Goal: Find specific page/section: Find specific page/section

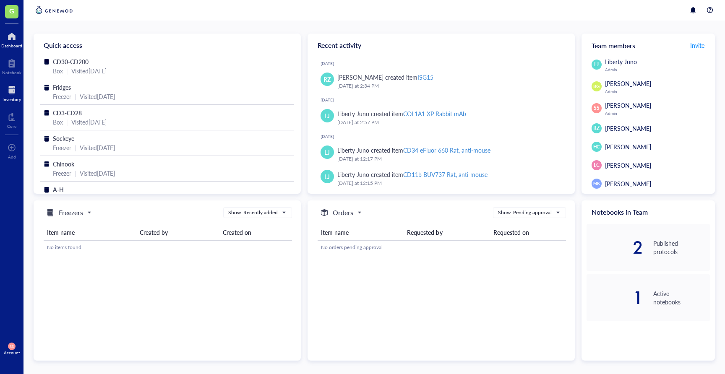
click at [10, 95] on div at bounding box center [12, 90] width 18 height 13
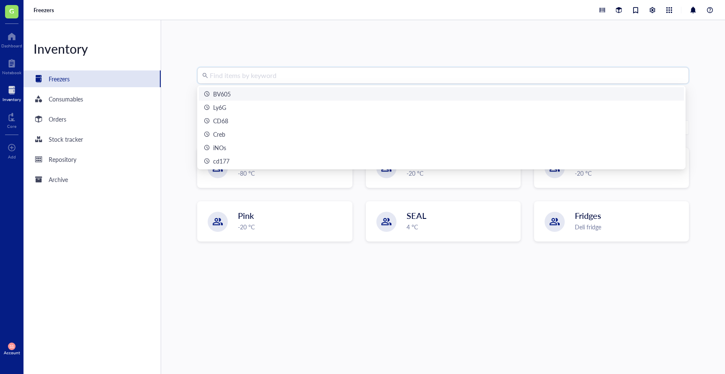
click at [227, 78] on input "search" at bounding box center [447, 76] width 474 height 16
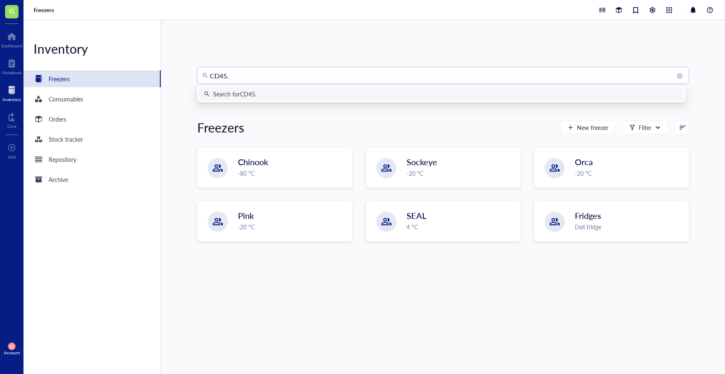
type input "CD45.2"
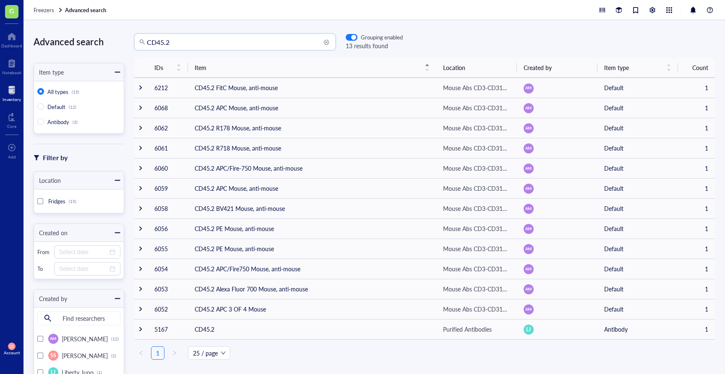
click at [186, 38] on input "CD45.2" at bounding box center [239, 42] width 184 height 16
type input "C"
